Goal: Download file/media

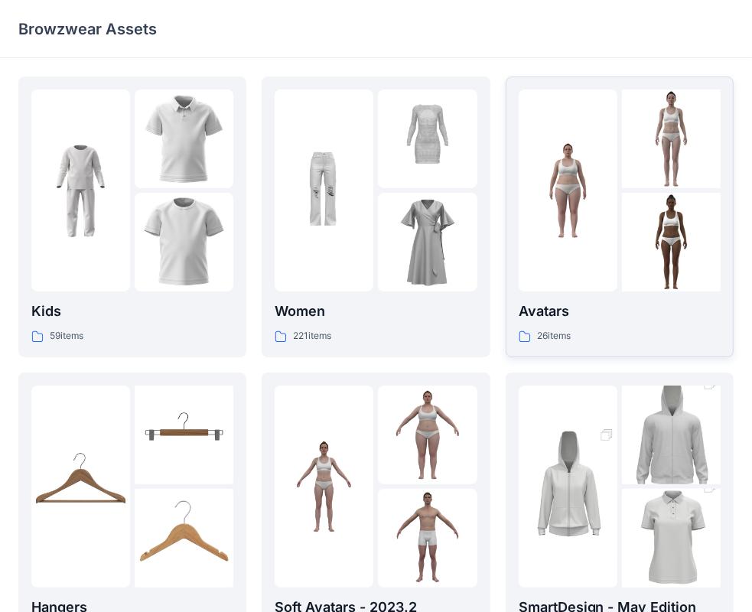
click at [602, 222] on img at bounding box center [568, 191] width 99 height 99
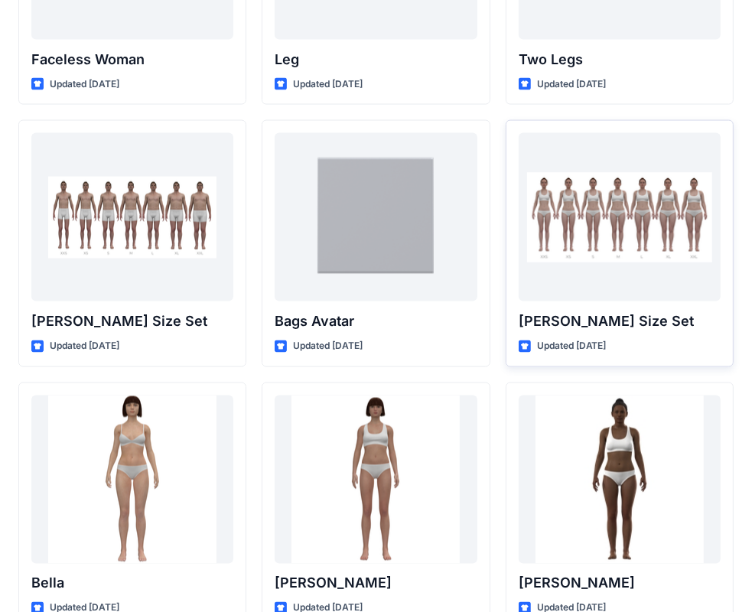
scroll to position [1517, 0]
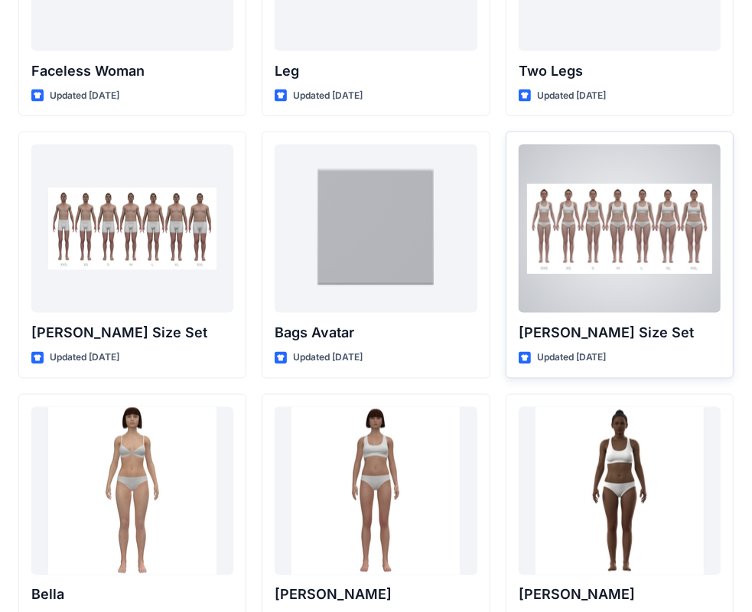
click at [618, 236] on div at bounding box center [620, 229] width 202 height 168
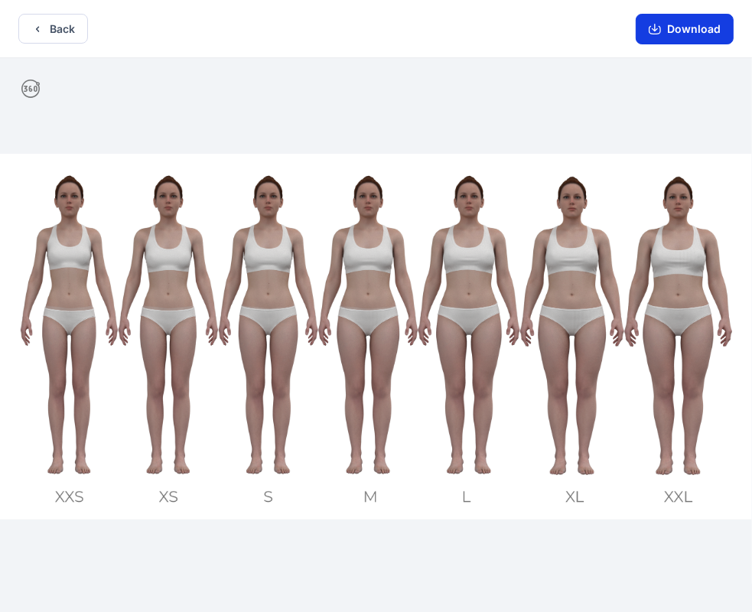
click at [678, 30] on button "Download" at bounding box center [685, 29] width 98 height 31
click at [47, 22] on button "Back" at bounding box center [53, 29] width 70 height 30
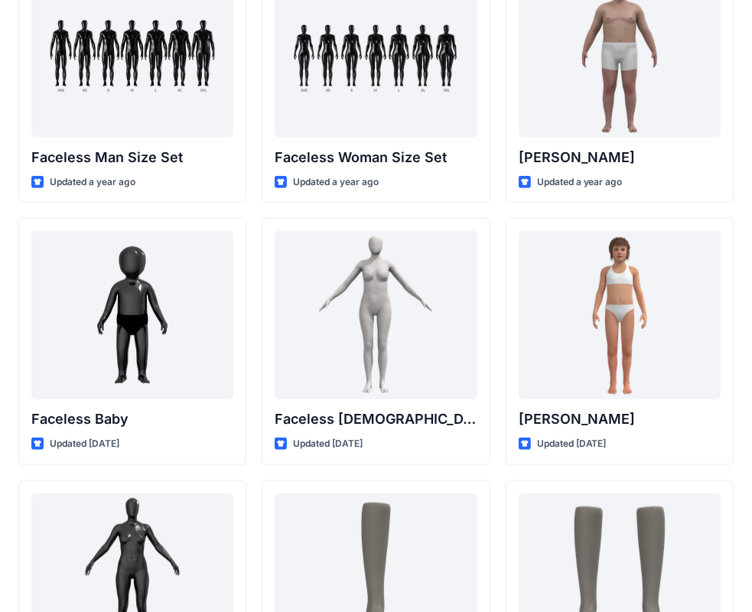
scroll to position [752, 0]
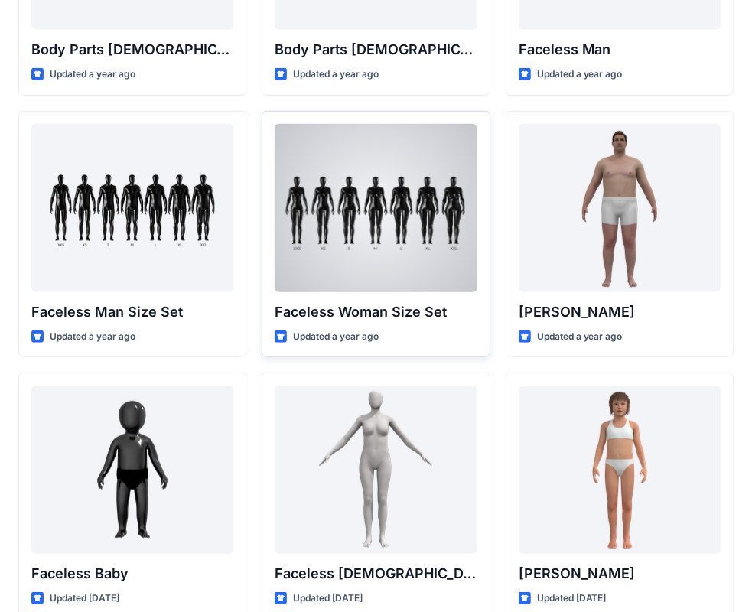
click at [372, 240] on div at bounding box center [376, 208] width 202 height 168
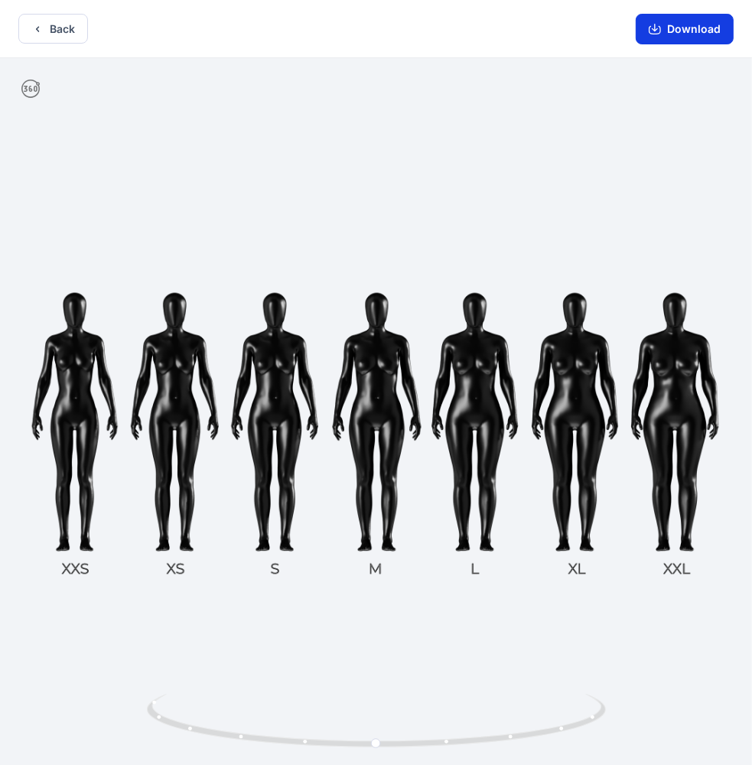
click at [694, 24] on button "Download" at bounding box center [685, 29] width 98 height 31
